Goal: Task Accomplishment & Management: Use online tool/utility

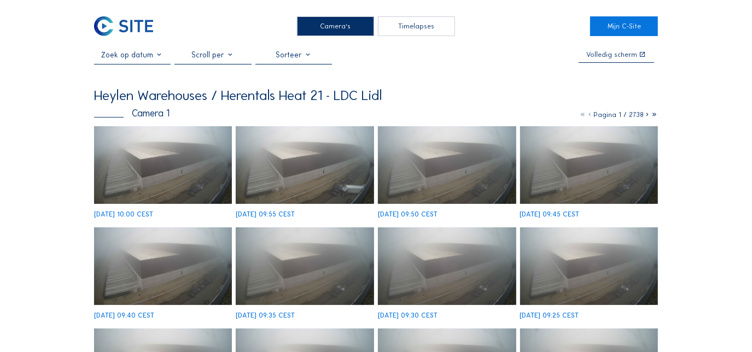
click at [343, 26] on div "Camera's" at bounding box center [335, 26] width 77 height 20
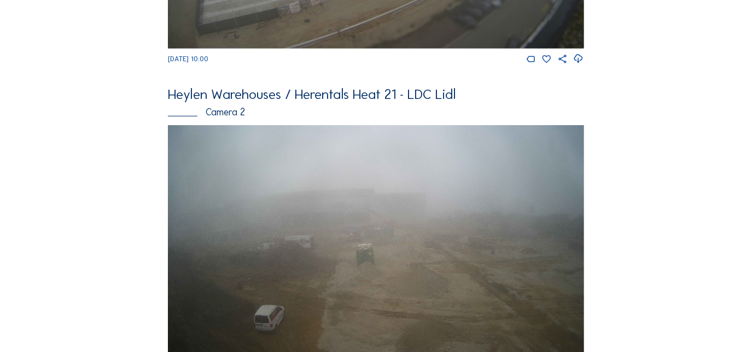
scroll to position [248, 0]
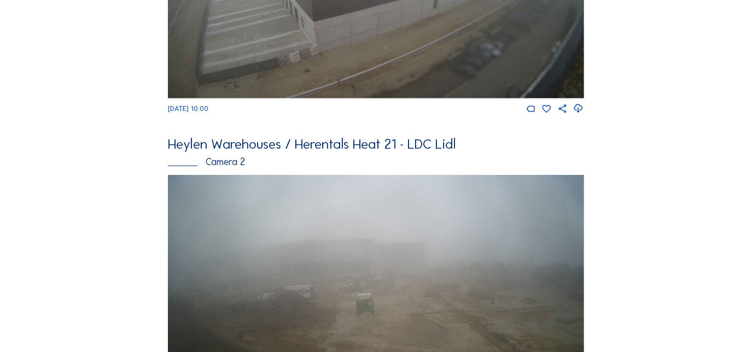
click at [348, 251] on img at bounding box center [376, 292] width 416 height 234
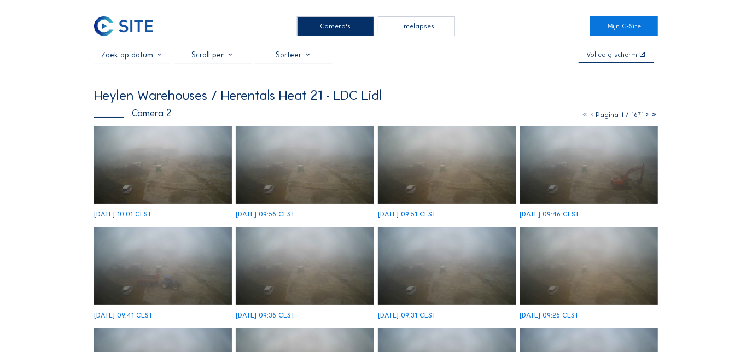
click at [422, 25] on div "Timelapses" at bounding box center [416, 26] width 77 height 20
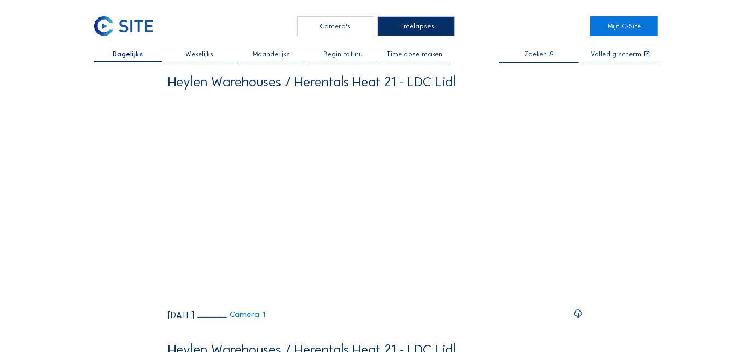
click at [421, 54] on span "Timelapse maken" at bounding box center [415, 54] width 56 height 7
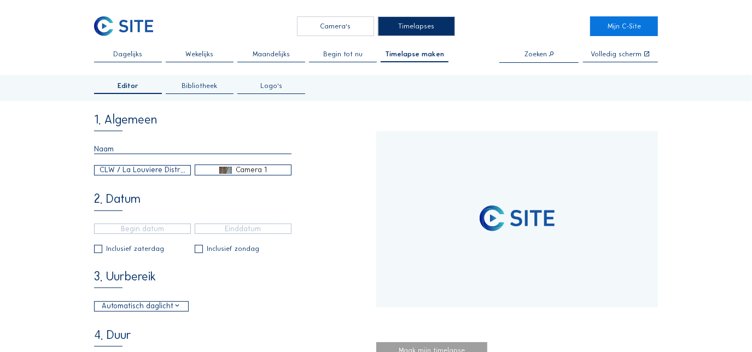
type input "[DATE] 15:07"
type input "[DATE] 12:02"
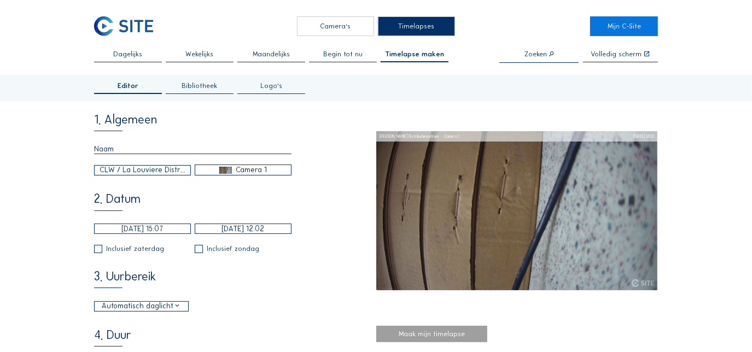
click at [178, 171] on div "CLW / La Louviere Distributiecentrum" at bounding box center [143, 170] width 86 height 11
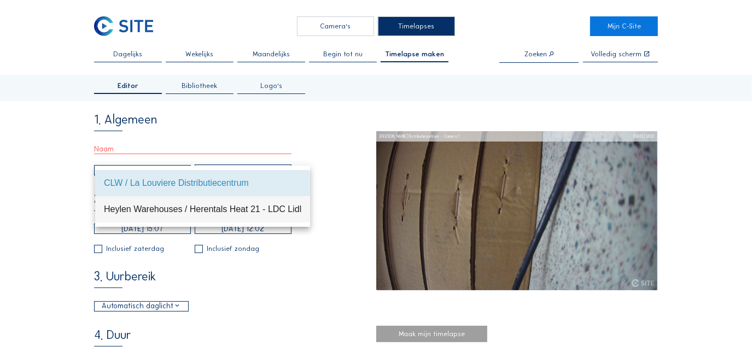
click at [174, 204] on div "Heylen Warehouses / Herentals Heat 21 - LDC Lidl" at bounding box center [202, 209] width 197 height 10
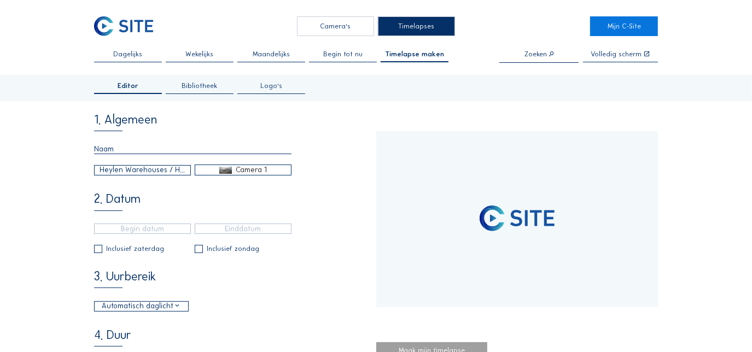
click at [254, 169] on div "Camera 1" at bounding box center [251, 170] width 31 height 10
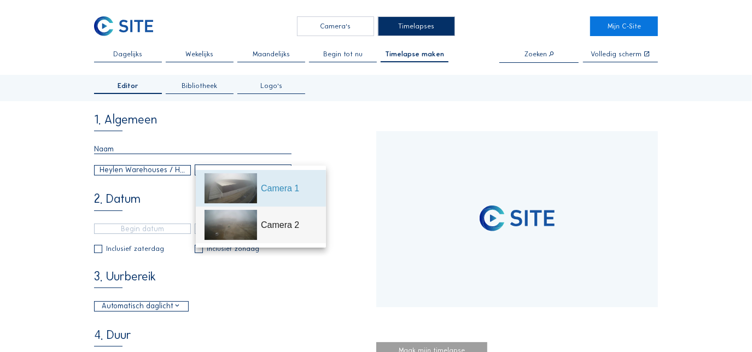
type input "[DATE] 09:25"
type input "[DATE] 10:00"
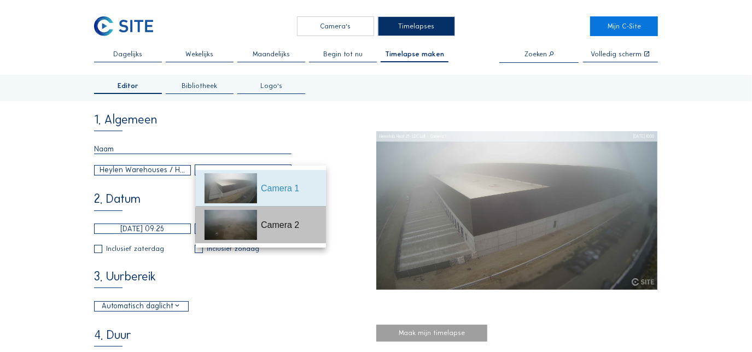
click at [263, 222] on div "Camera 2" at bounding box center [289, 225] width 56 height 13
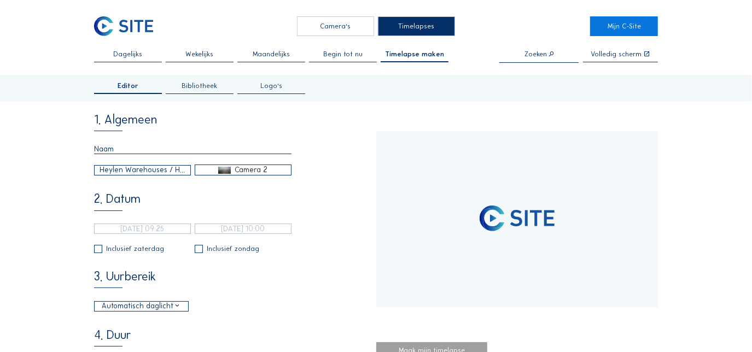
type input "[DATE] 12:35"
type input "[DATE] 10:01"
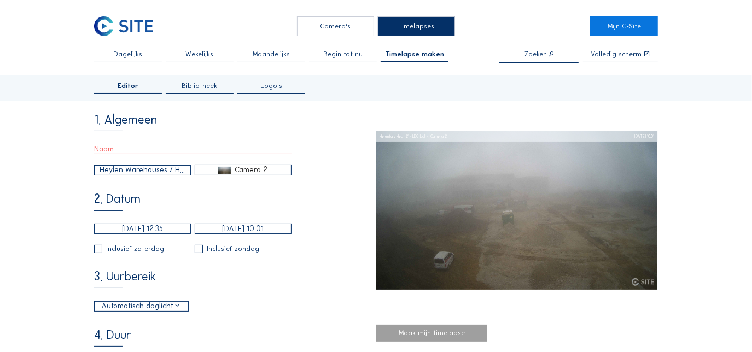
click at [123, 230] on input "[DATE] 12:35" at bounding box center [142, 229] width 97 height 10
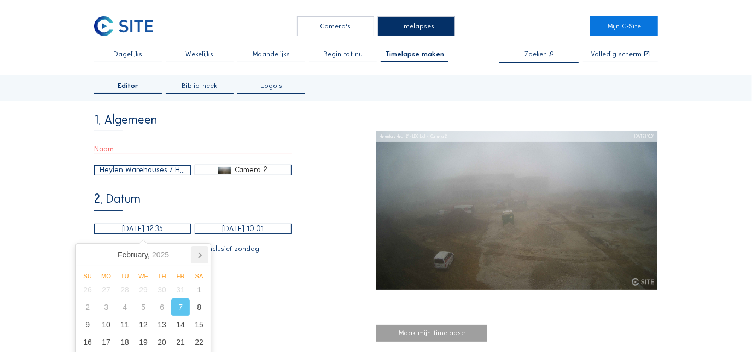
click at [202, 254] on icon at bounding box center [200, 255] width 18 height 18
click at [89, 254] on icon at bounding box center [87, 255] width 18 height 18
click at [89, 254] on nav "[DATE]" at bounding box center [143, 255] width 135 height 22
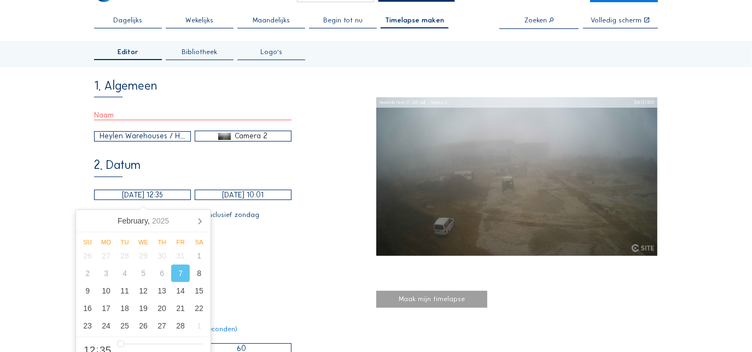
scroll to position [49, 0]
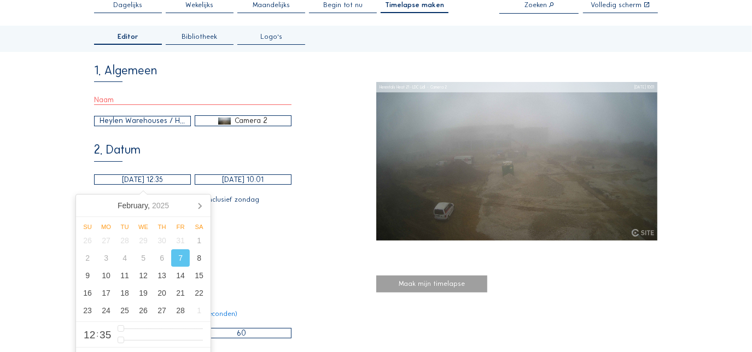
click at [197, 33] on span "Bibliotheek" at bounding box center [200, 36] width 36 height 7
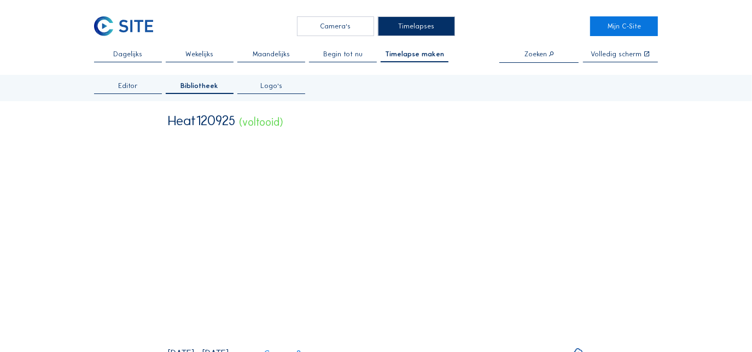
click at [351, 51] on span "Begin tot nu" at bounding box center [342, 54] width 39 height 7
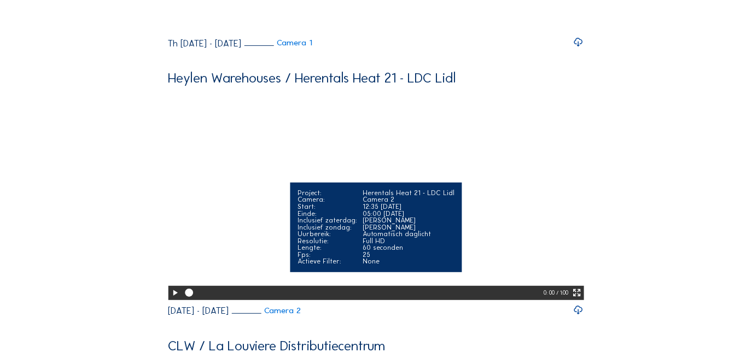
scroll to position [298, 0]
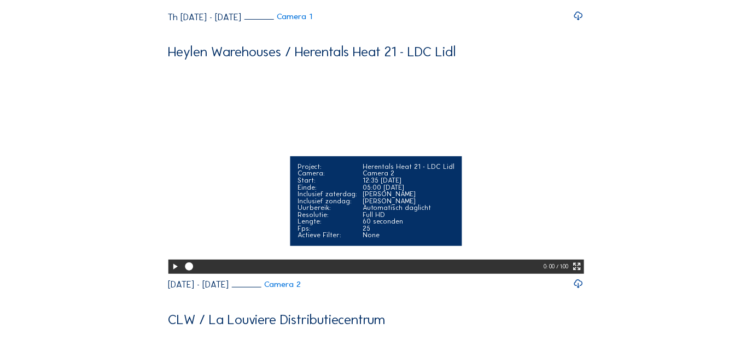
click at [347, 178] on video "Your browser does not support the video tag." at bounding box center [376, 169] width 416 height 208
click at [171, 273] on icon at bounding box center [175, 267] width 10 height 12
